Goal: Task Accomplishment & Management: Use online tool/utility

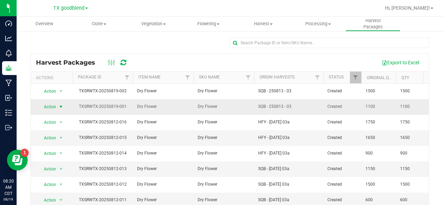
click at [61, 107] on span "select" at bounding box center [61, 107] width 6 height 6
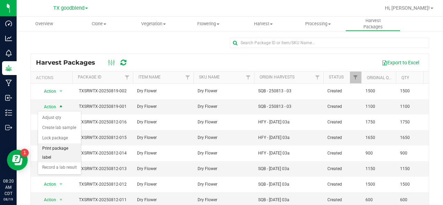
click at [49, 147] on li "Print package label" at bounding box center [59, 153] width 43 height 19
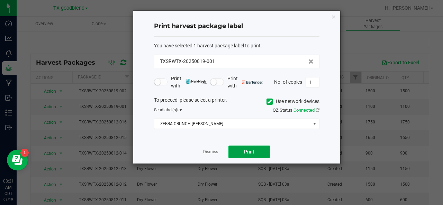
click at [254, 148] on button "Print" at bounding box center [249, 152] width 42 height 12
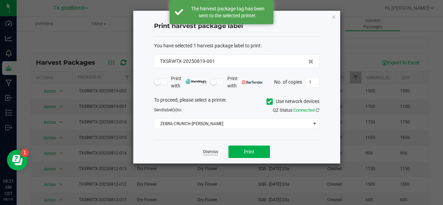
click at [206, 153] on link "Dismiss" at bounding box center [210, 152] width 15 height 6
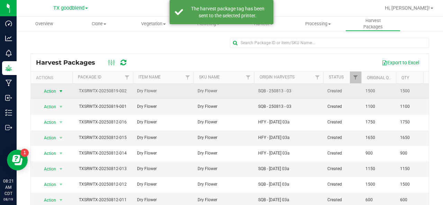
click at [61, 90] on span "select" at bounding box center [61, 92] width 6 height 6
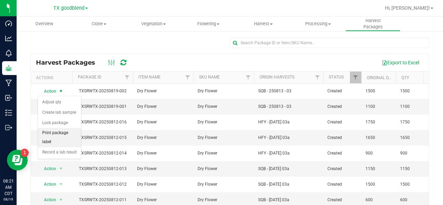
click at [60, 134] on li "Print package label" at bounding box center [59, 137] width 43 height 19
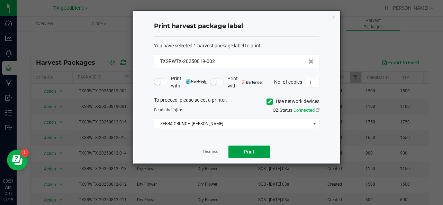
click at [252, 150] on span "Print" at bounding box center [249, 152] width 10 height 6
click at [212, 149] on link "Dismiss" at bounding box center [210, 152] width 15 height 6
